Goal: Task Accomplishment & Management: Manage account settings

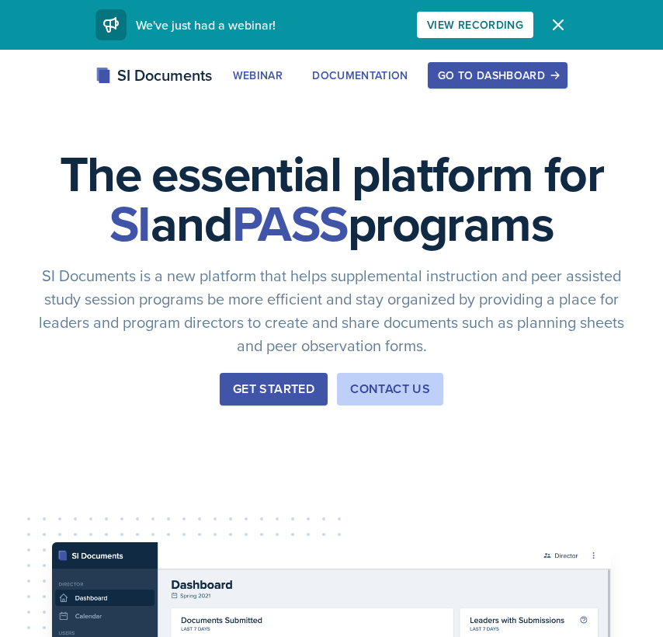
click at [524, 75] on div "Go to Dashboard" at bounding box center [498, 75] width 120 height 12
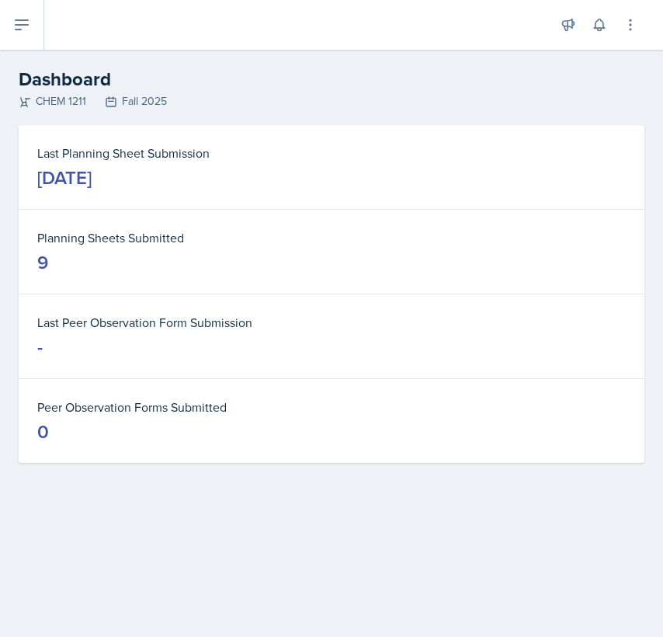
click at [12, 25] on button at bounding box center [22, 25] width 44 height 50
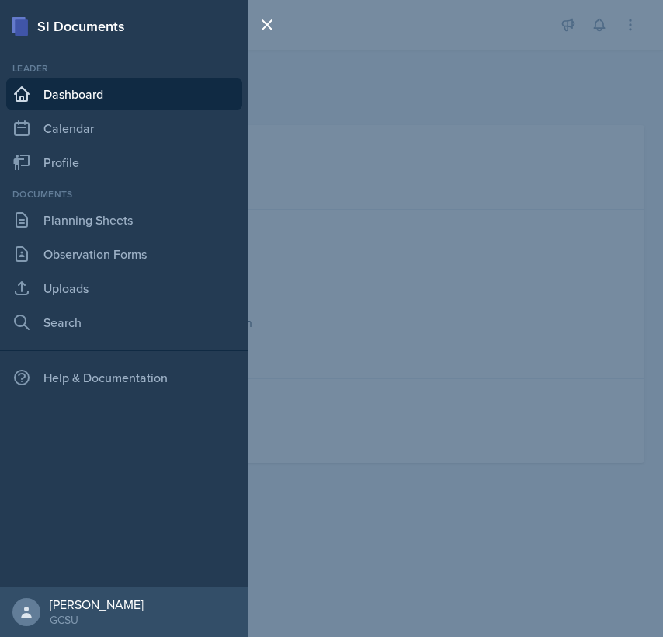
click at [65, 235] on div "Documents Planning Sheets Observation Forms Uploads Search" at bounding box center [124, 262] width 236 height 151
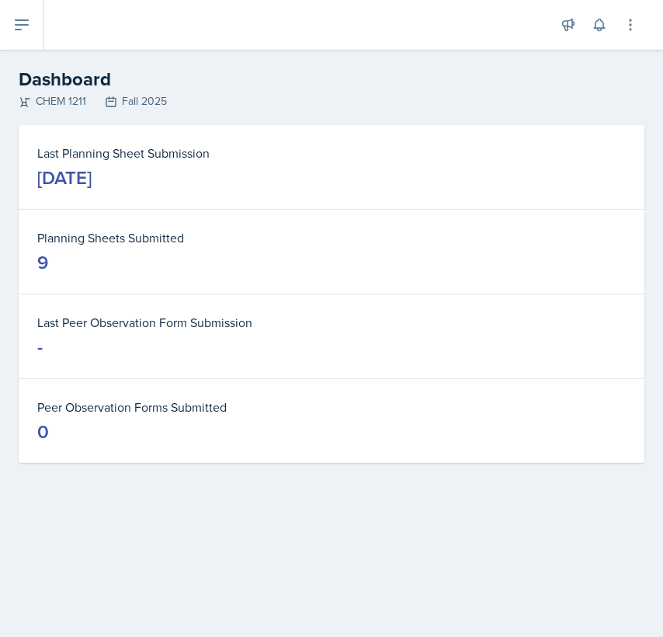
click at [20, 34] on button at bounding box center [22, 25] width 44 height 50
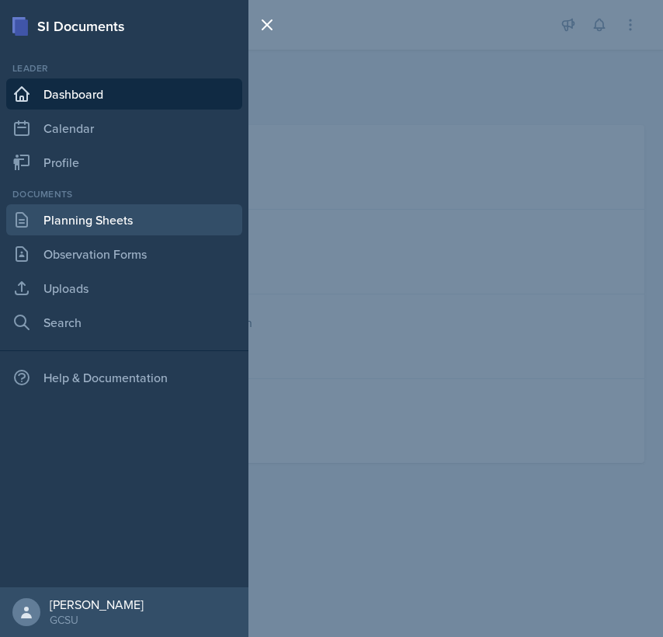
click at [75, 219] on link "Planning Sheets" at bounding box center [124, 219] width 236 height 31
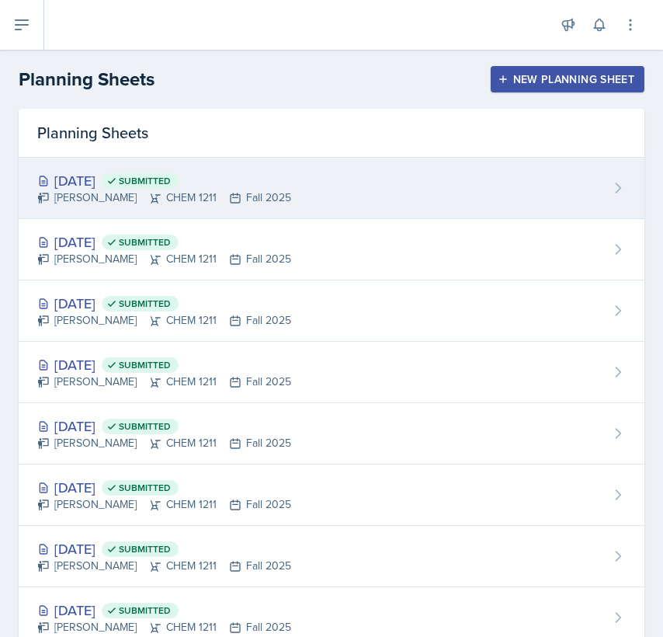
click at [98, 182] on div "[DATE] Submitted" at bounding box center [164, 180] width 254 height 21
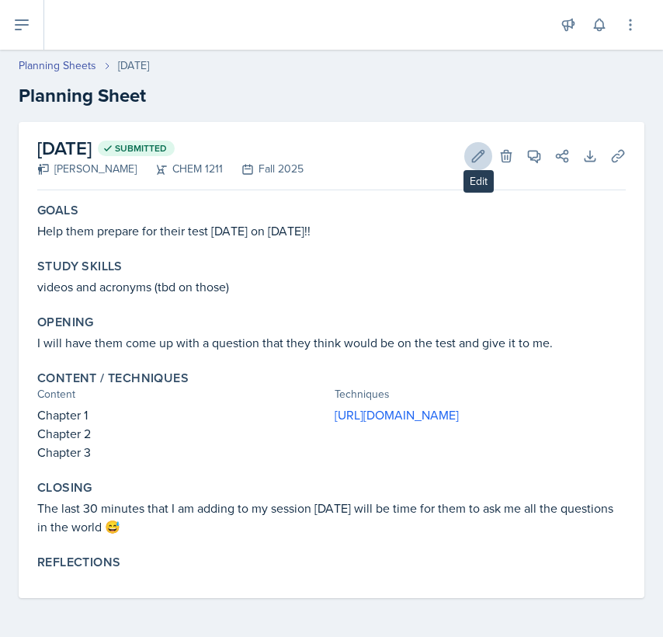
click at [467, 155] on button "Edit" at bounding box center [478, 156] width 28 height 28
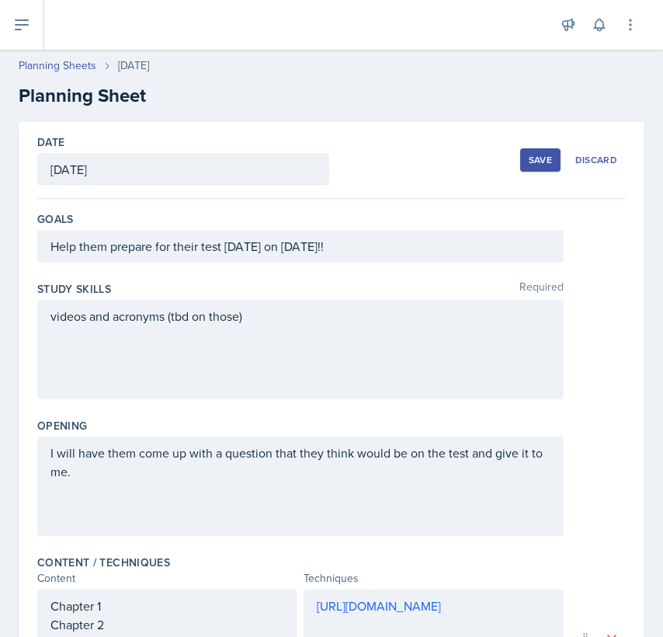
click at [289, 321] on div "videos and acronyms (tbd on those)" at bounding box center [300, 349] width 526 height 99
click at [157, 512] on div "I will have them come up with a question that they think would be on the test a…" at bounding box center [300, 485] width 526 height 99
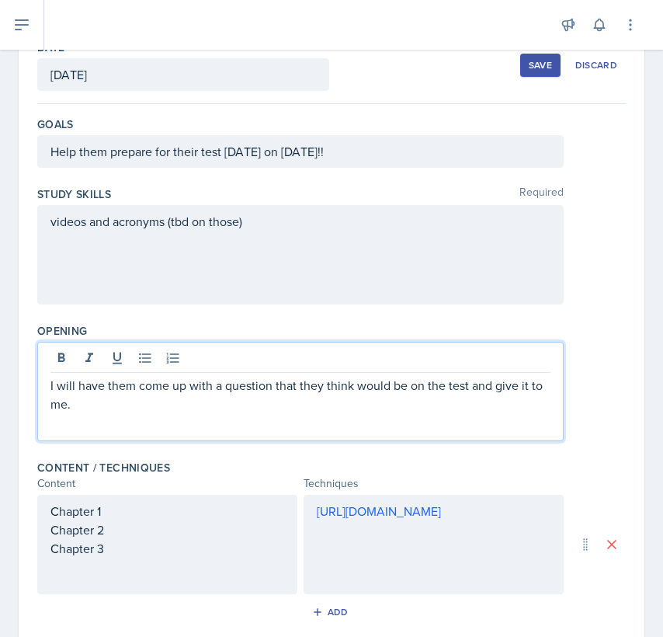
scroll to position [123, 0]
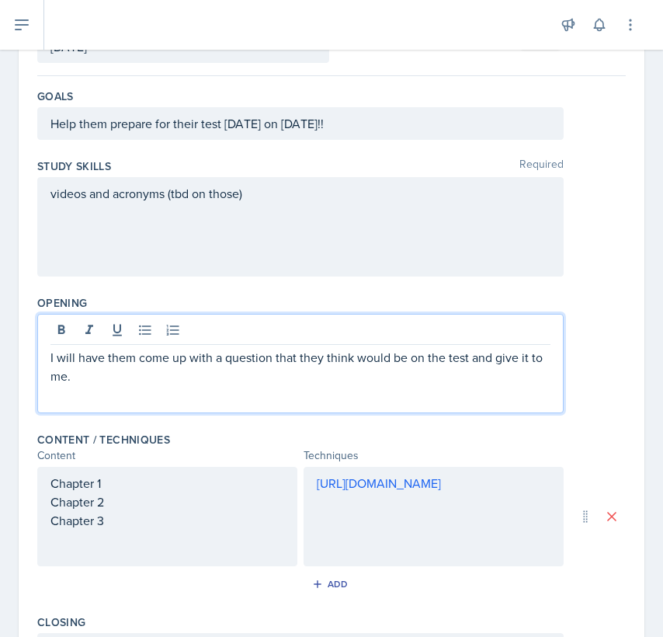
click at [413, 511] on div "[URL][DOMAIN_NAME]" at bounding box center [434, 492] width 234 height 37
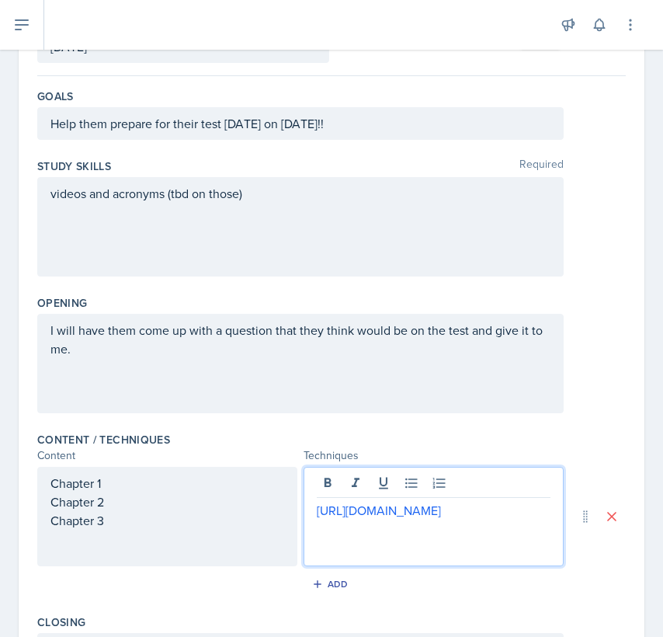
click at [246, 245] on div "videos and acronyms (tbd on those)" at bounding box center [300, 226] width 526 height 99
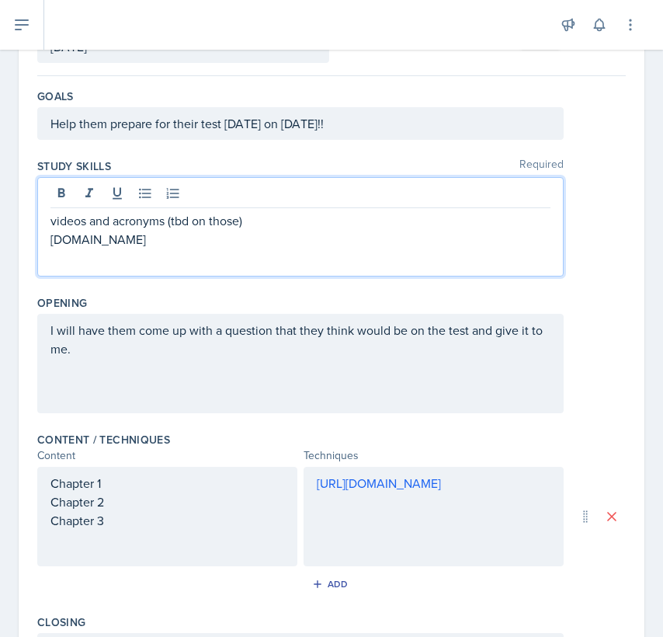
copy p "[DOMAIN_NAME]"
click at [244, 240] on p "[DOMAIN_NAME]" at bounding box center [300, 239] width 500 height 19
click at [274, 307] on div "Opening" at bounding box center [331, 303] width 589 height 16
